Goal: Book appointment/travel/reservation

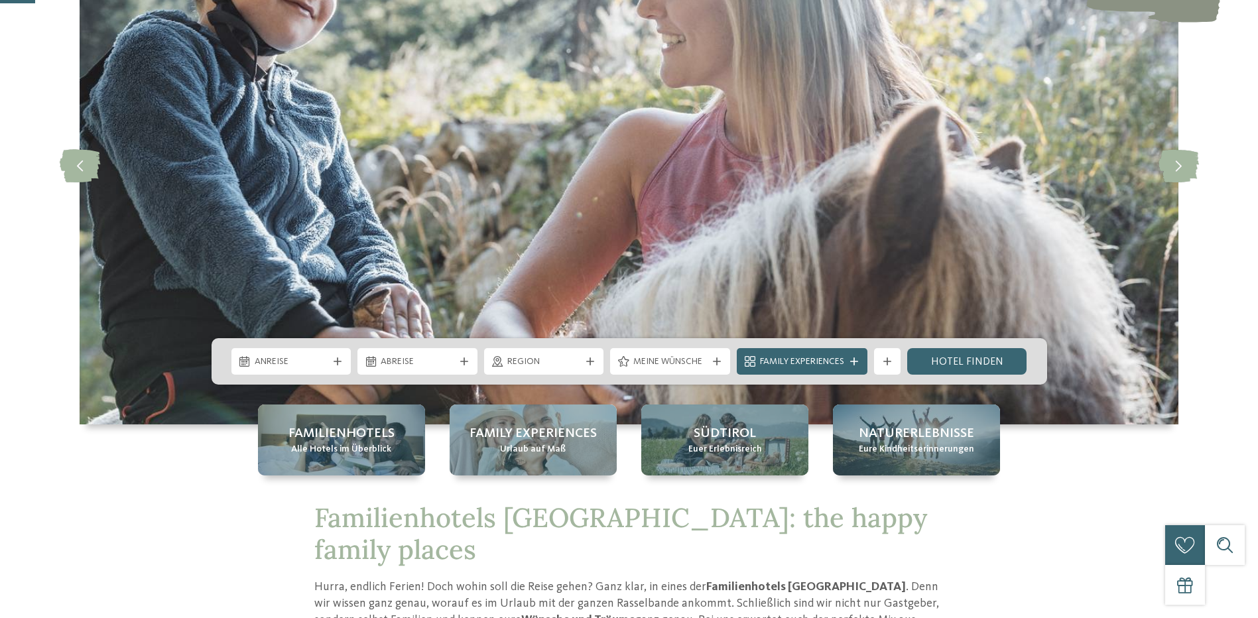
scroll to position [199, 0]
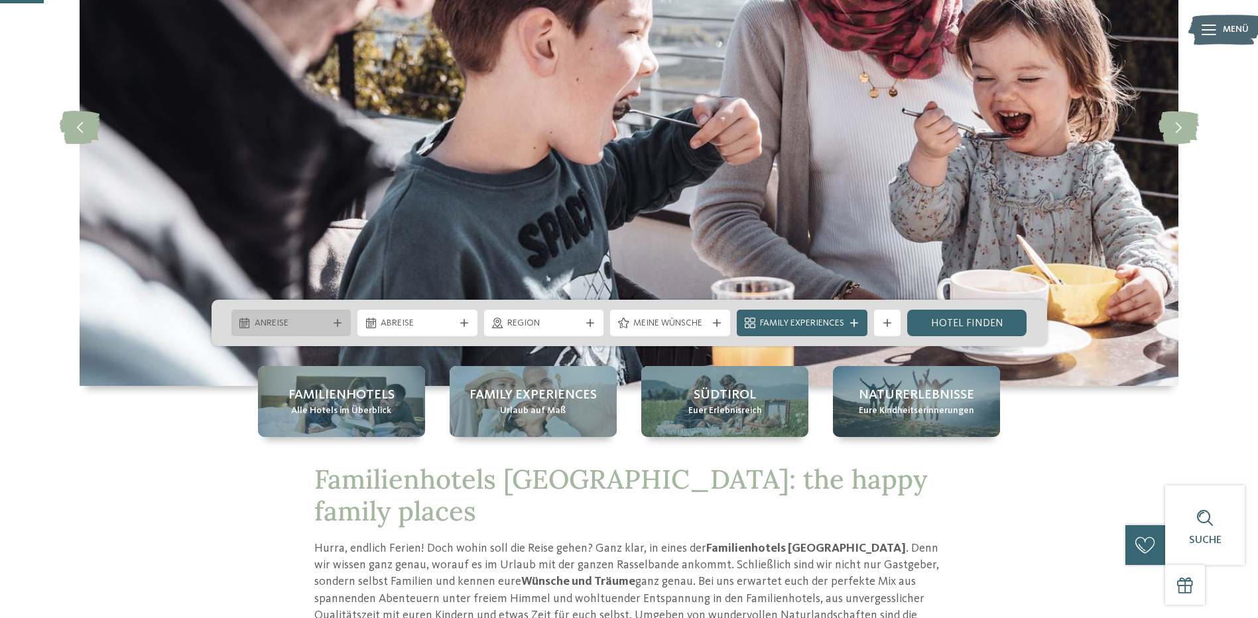
click at [334, 320] on icon at bounding box center [338, 323] width 8 height 8
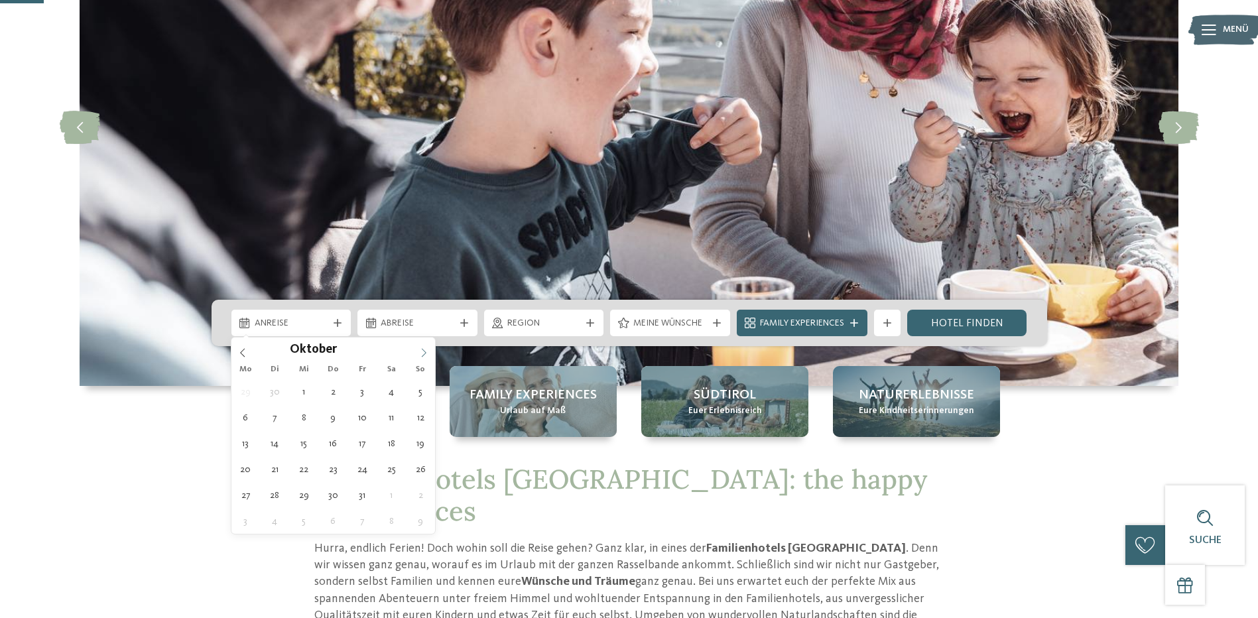
click at [427, 352] on icon at bounding box center [423, 352] width 9 height 9
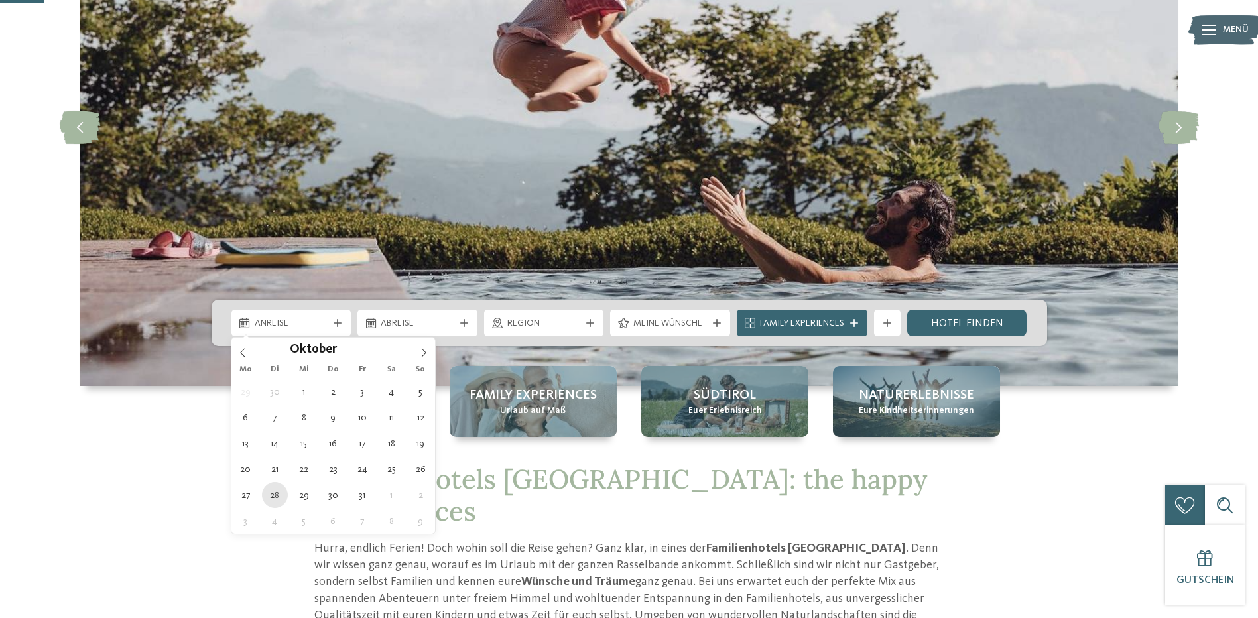
type div "28.10.2025"
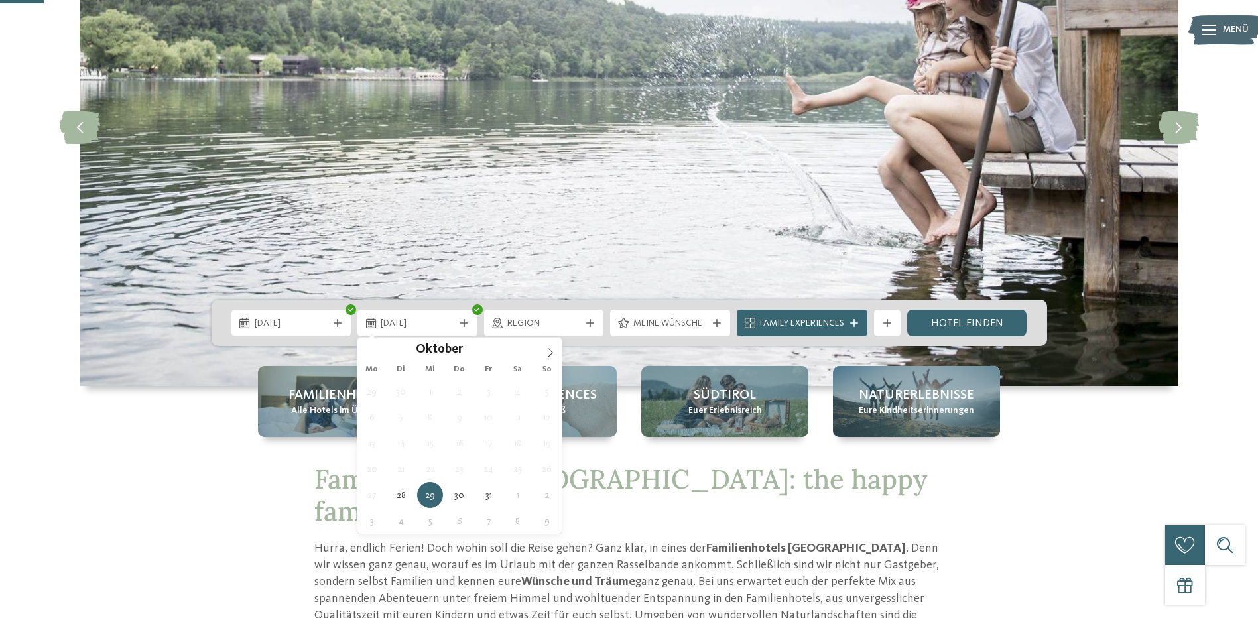
type div "29.10.2025"
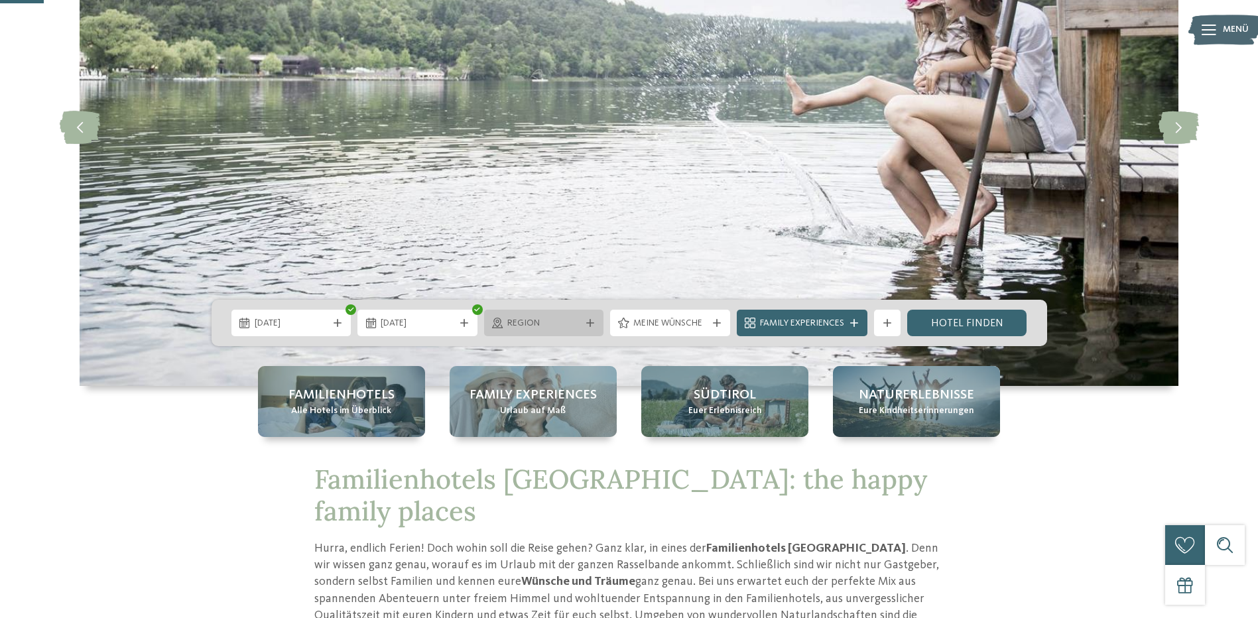
click at [589, 322] on icon at bounding box center [590, 323] width 8 height 8
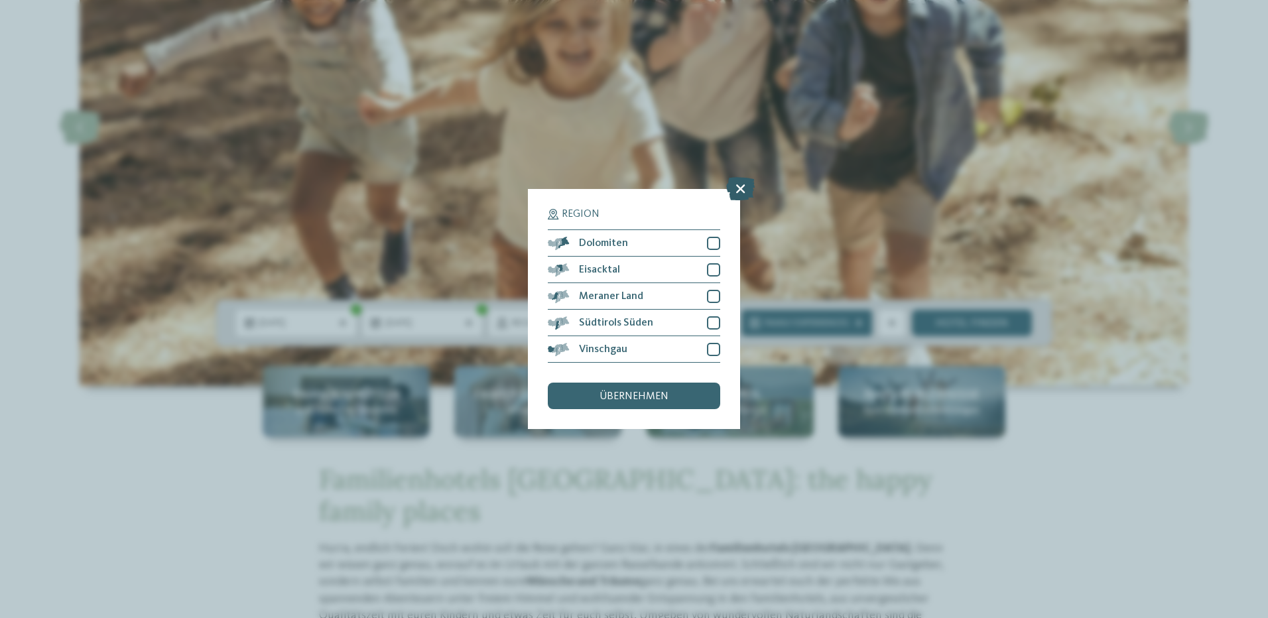
click at [742, 186] on icon at bounding box center [740, 188] width 29 height 23
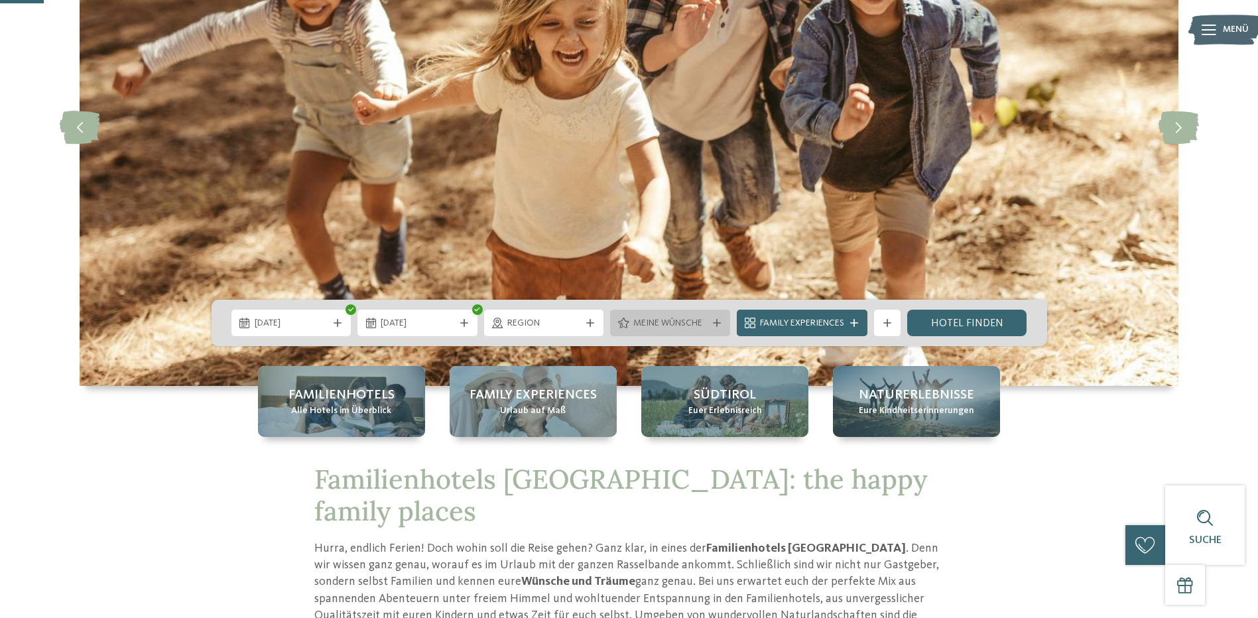
click at [714, 322] on icon at bounding box center [717, 323] width 8 height 8
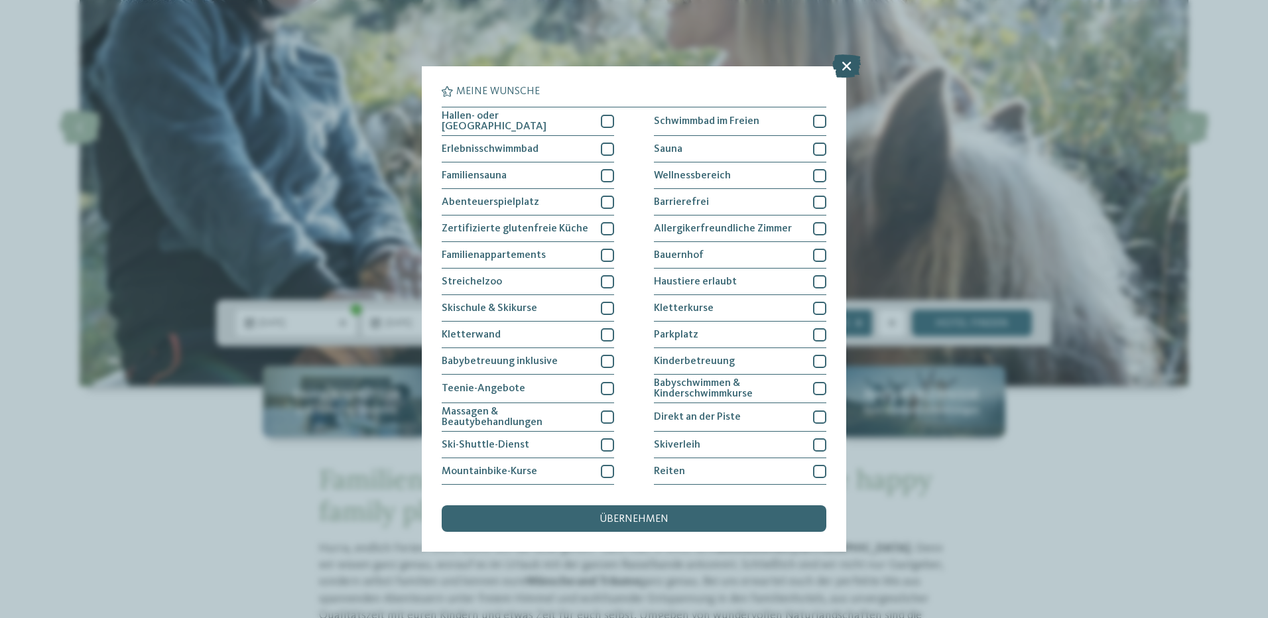
click at [841, 68] on icon at bounding box center [846, 65] width 29 height 23
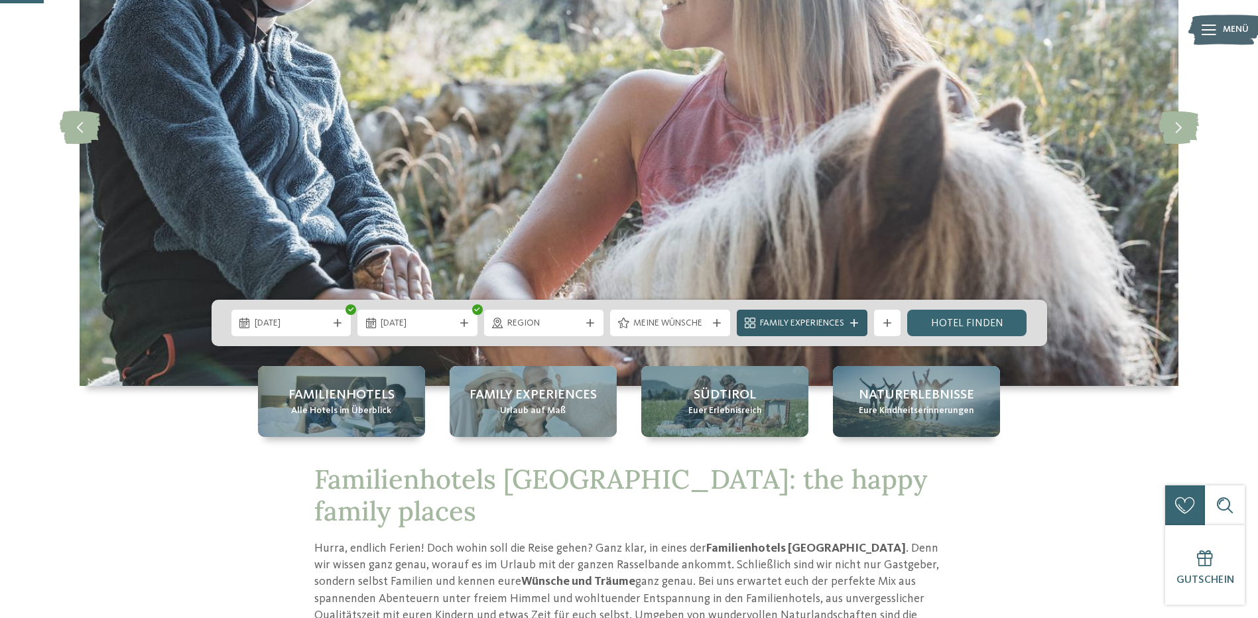
click at [826, 320] on span "Family Experiences" at bounding box center [802, 323] width 84 height 13
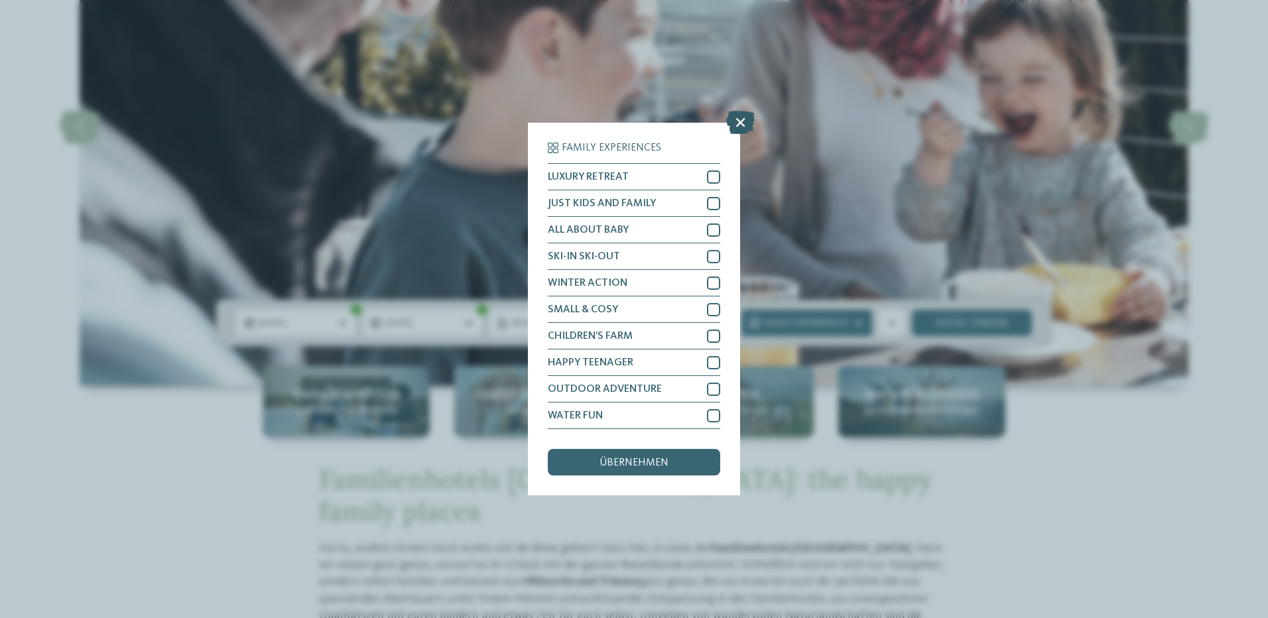
click at [741, 122] on icon at bounding box center [740, 122] width 29 height 23
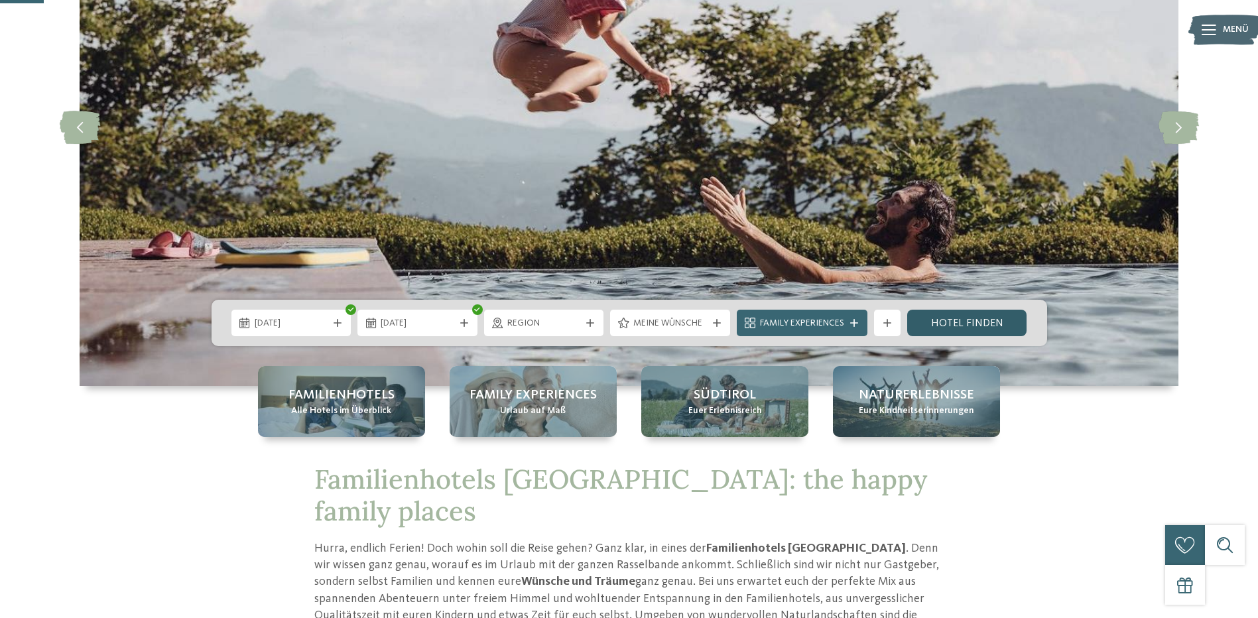
click at [975, 322] on link "Hotel finden" at bounding box center [967, 323] width 120 height 27
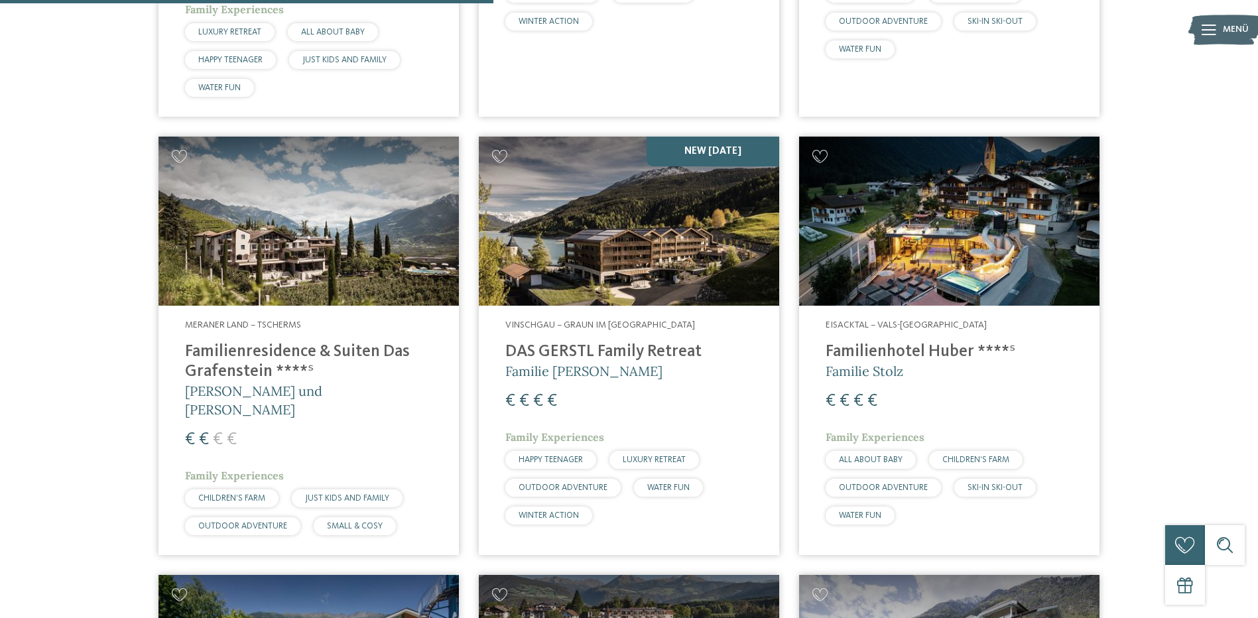
scroll to position [1297, 0]
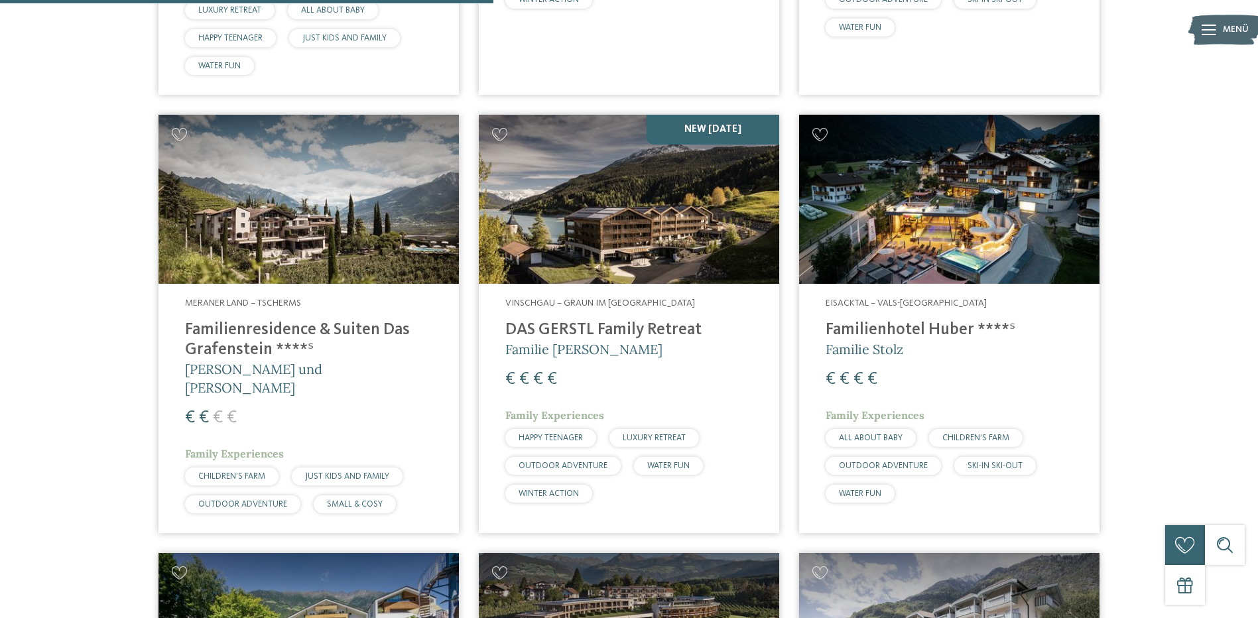
click at [658, 328] on h4 "DAS GERSTL Family Retreat" at bounding box center [628, 330] width 247 height 20
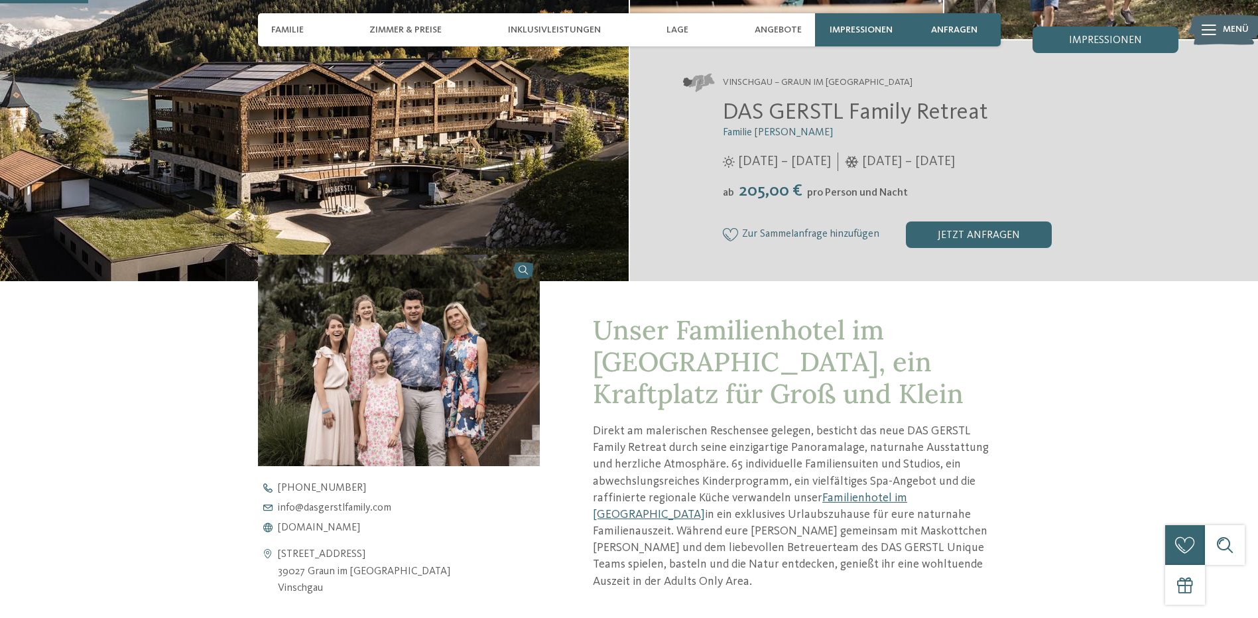
scroll to position [332, 0]
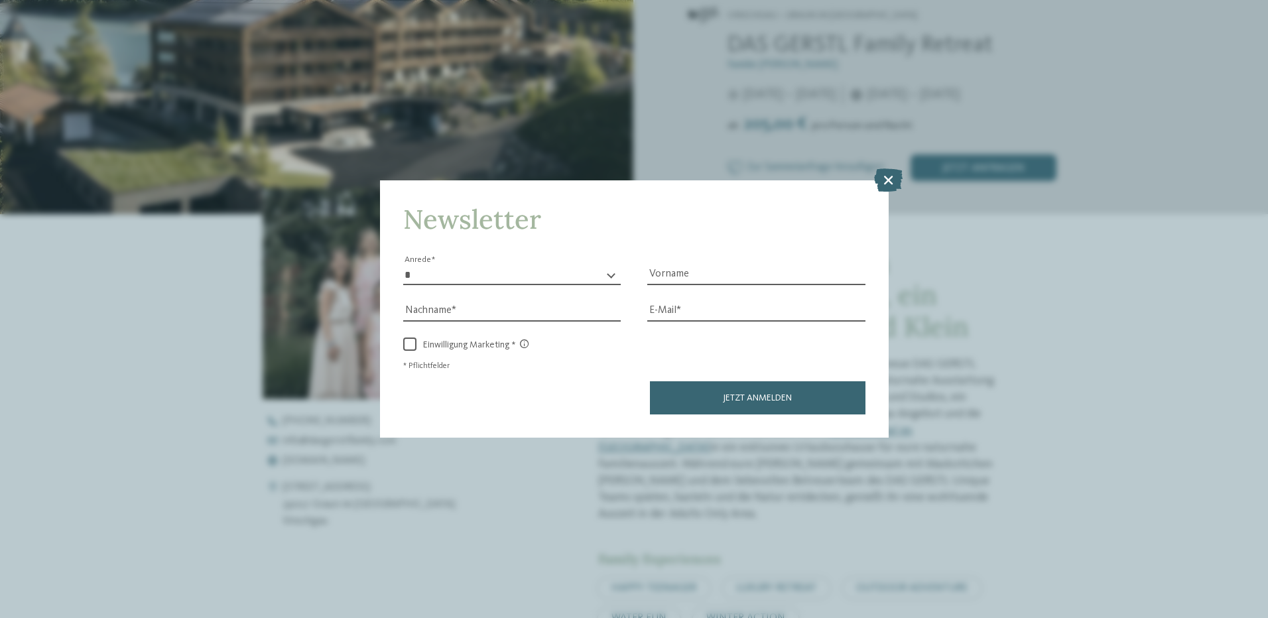
click at [893, 179] on icon at bounding box center [888, 179] width 29 height 23
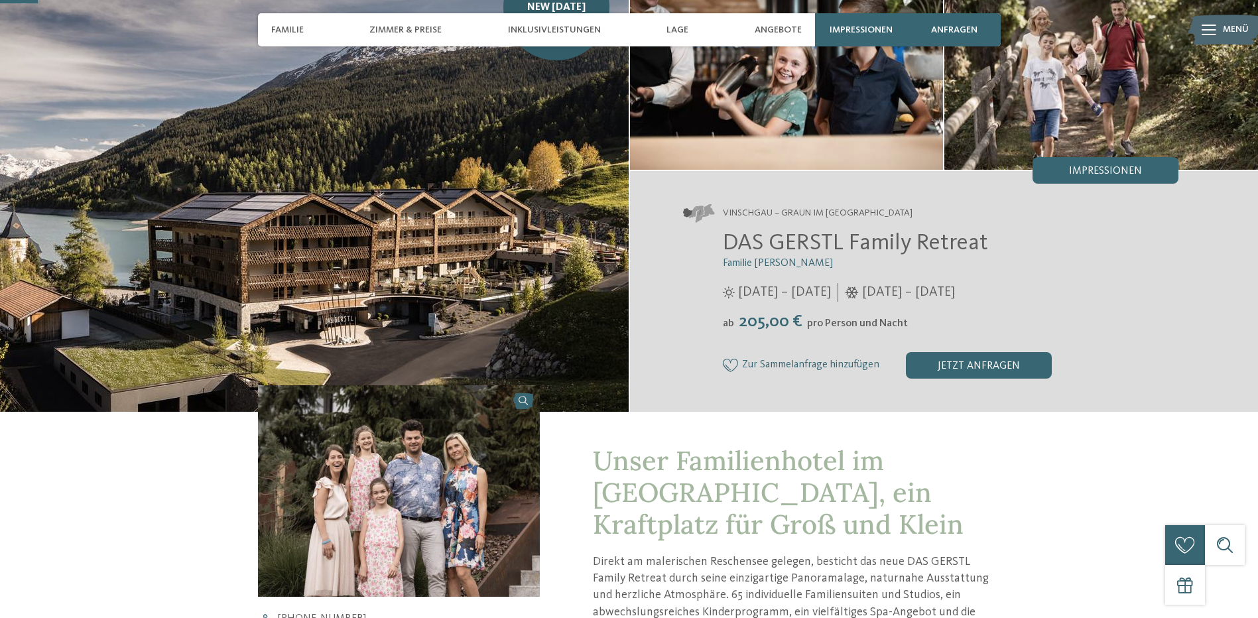
scroll to position [0, 0]
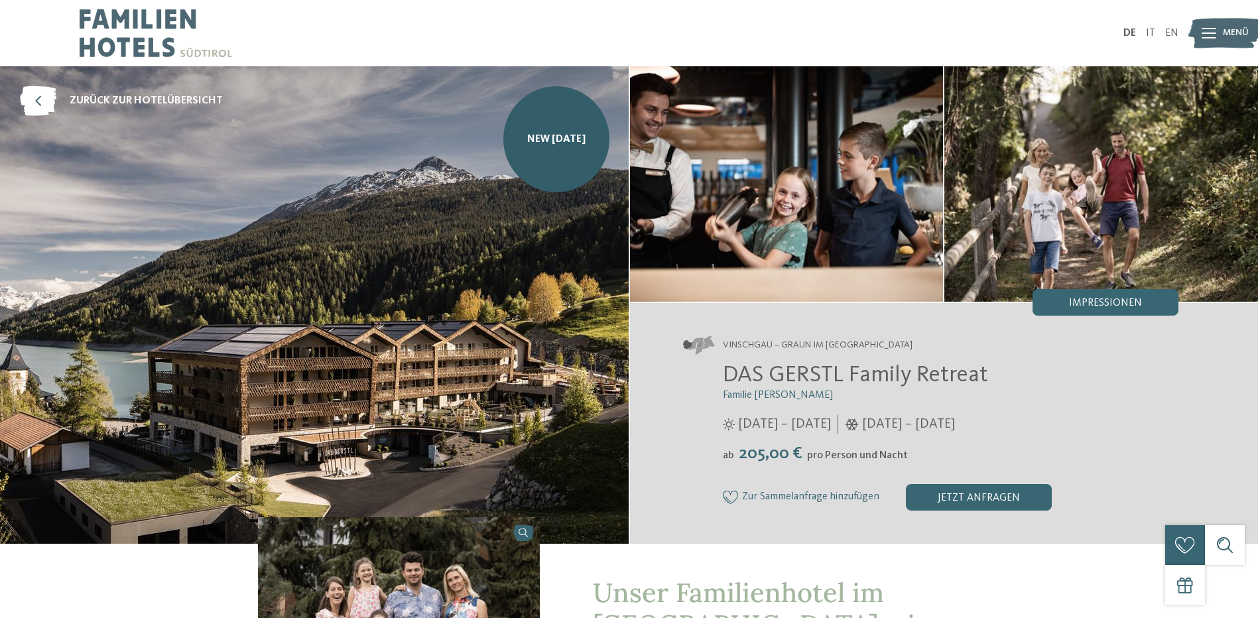
click at [1211, 38] on div at bounding box center [1209, 33] width 15 height 33
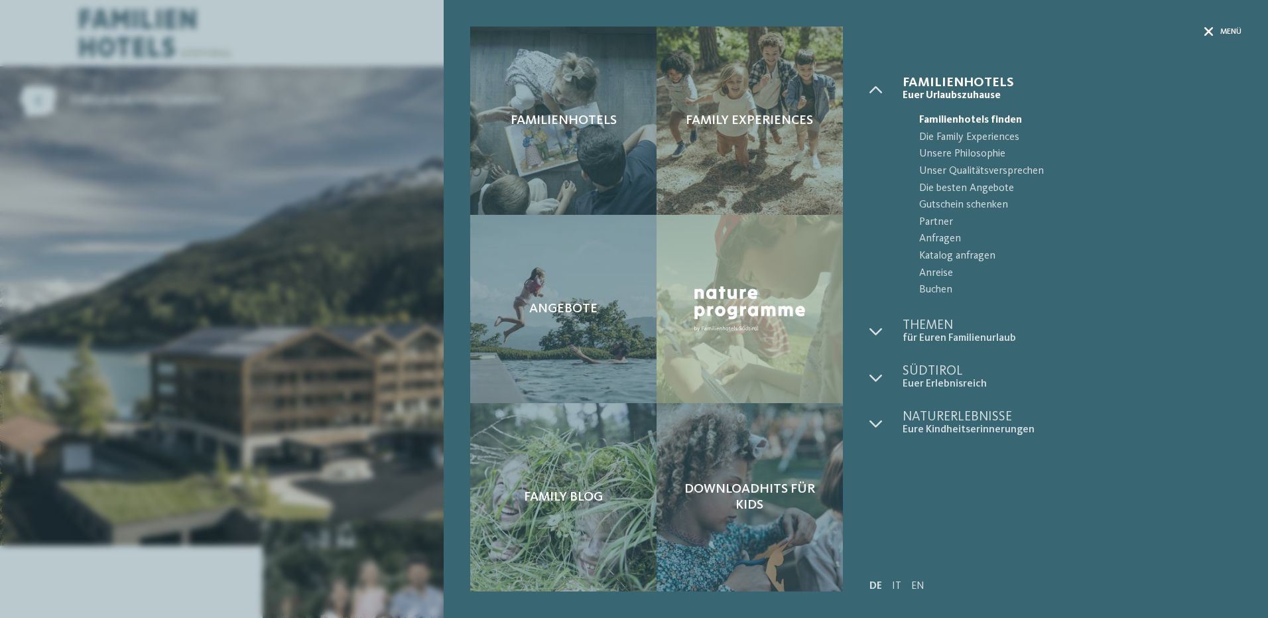
click at [1205, 31] on icon at bounding box center [1209, 31] width 9 height 9
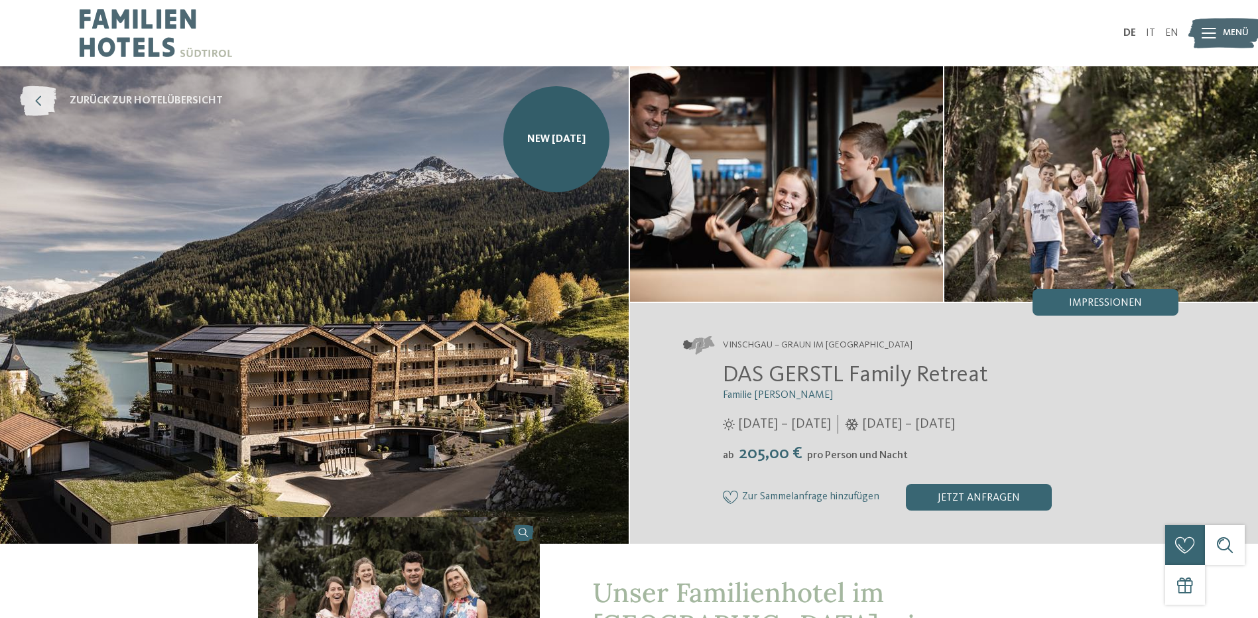
click at [188, 96] on span "zurück zur Hotelübersicht" at bounding box center [146, 101] width 153 height 15
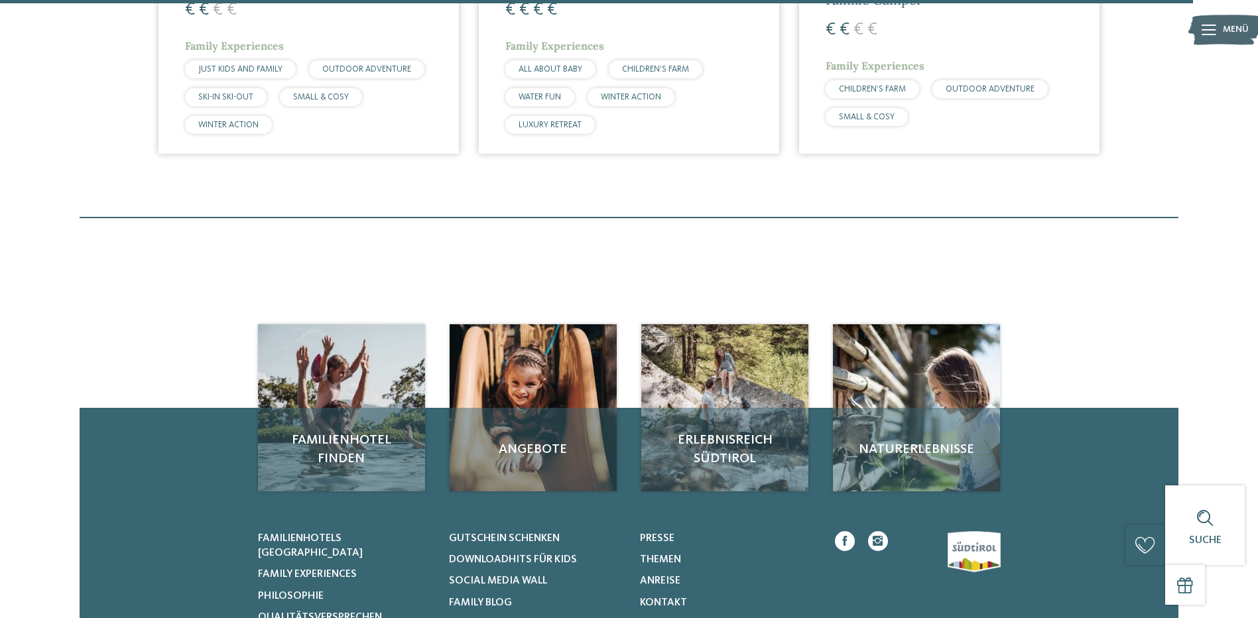
scroll to position [4245, 0]
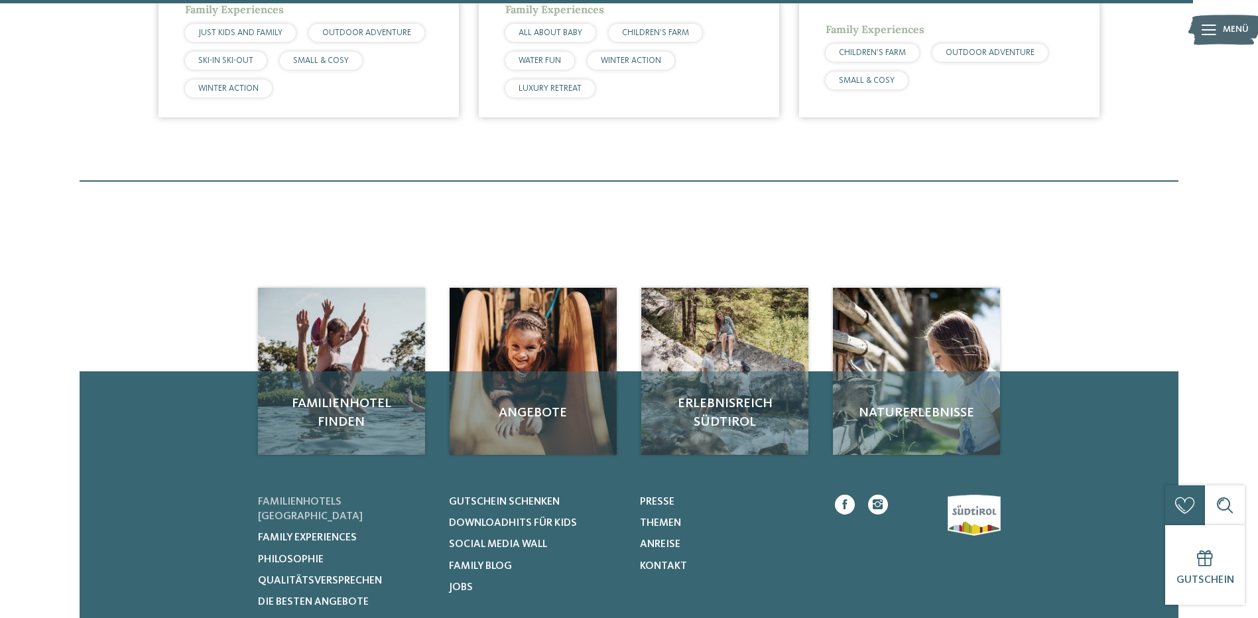
click at [358, 497] on span "Familienhotels [GEOGRAPHIC_DATA]" at bounding box center [310, 509] width 105 height 25
